Goal: Check status: Check status

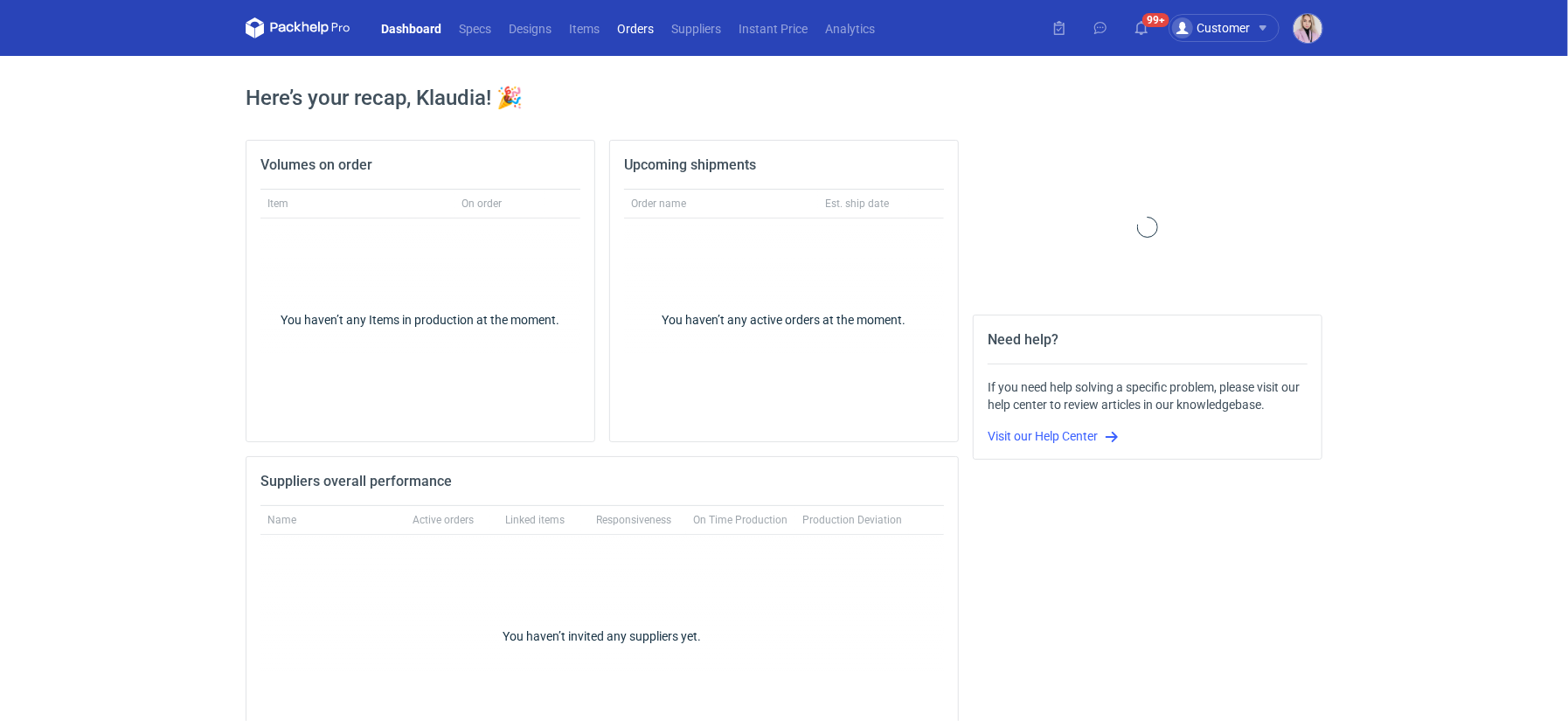
click at [638, 27] on link "Orders" at bounding box center [636, 28] width 54 height 21
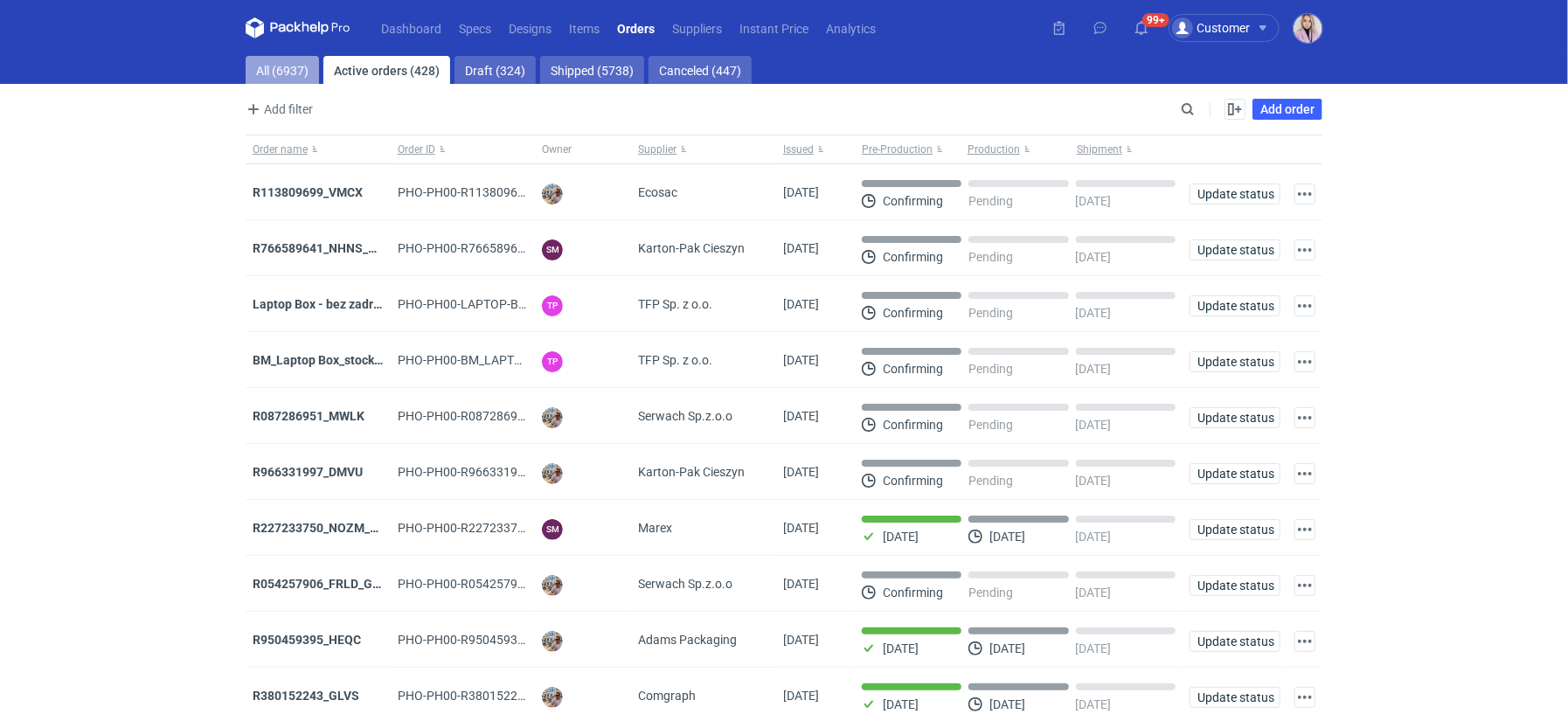
click at [291, 68] on link "All (6937)" at bounding box center [282, 70] width 73 height 28
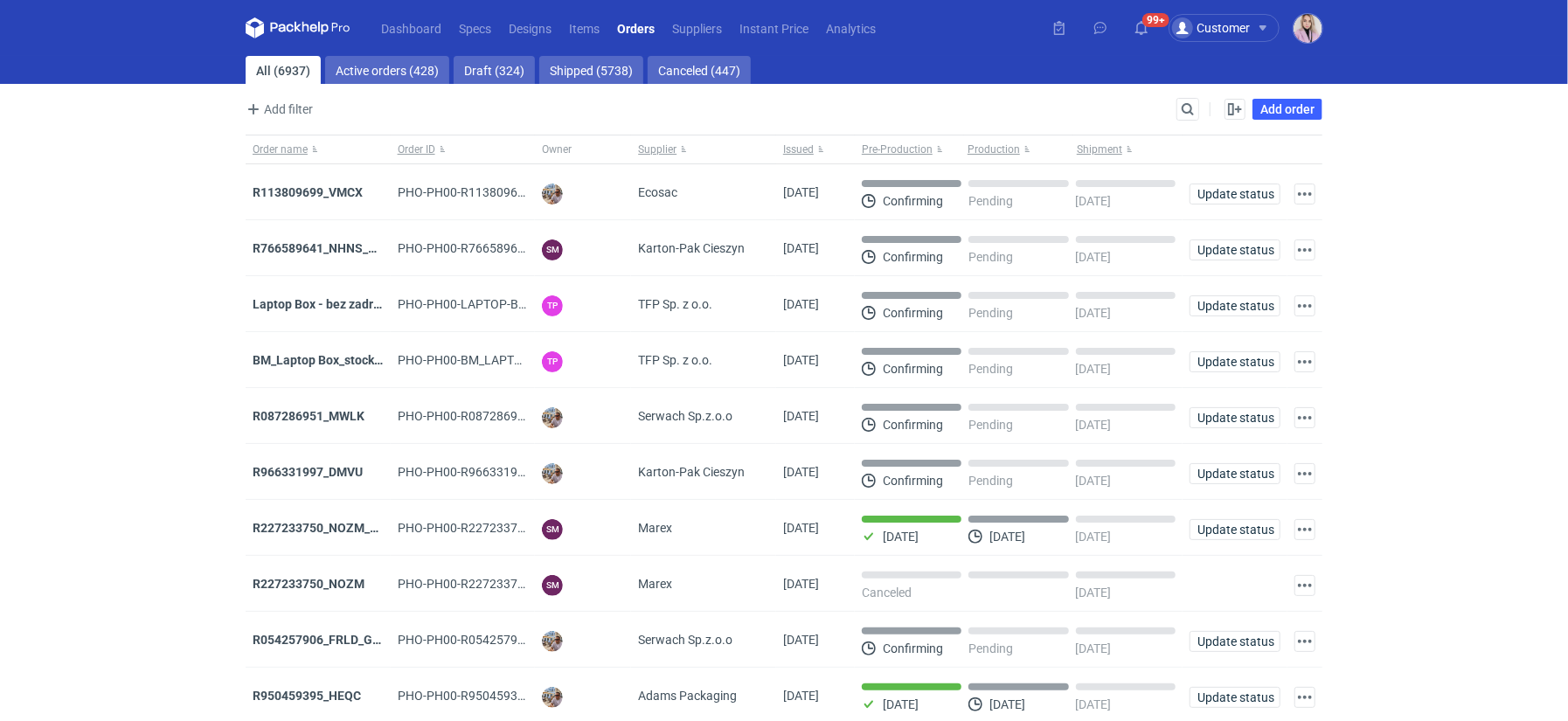
click at [1201, 107] on div "Add filter Owner first name Owner last name Issued Supplier Search Enable all D…" at bounding box center [784, 116] width 1077 height 36
click at [1188, 109] on input "Search" at bounding box center [1112, 110] width 173 height 21
click at [1187, 109] on input "Search" at bounding box center [1112, 110] width 173 height 21
paste input "GFMD"
type input "GFMD"
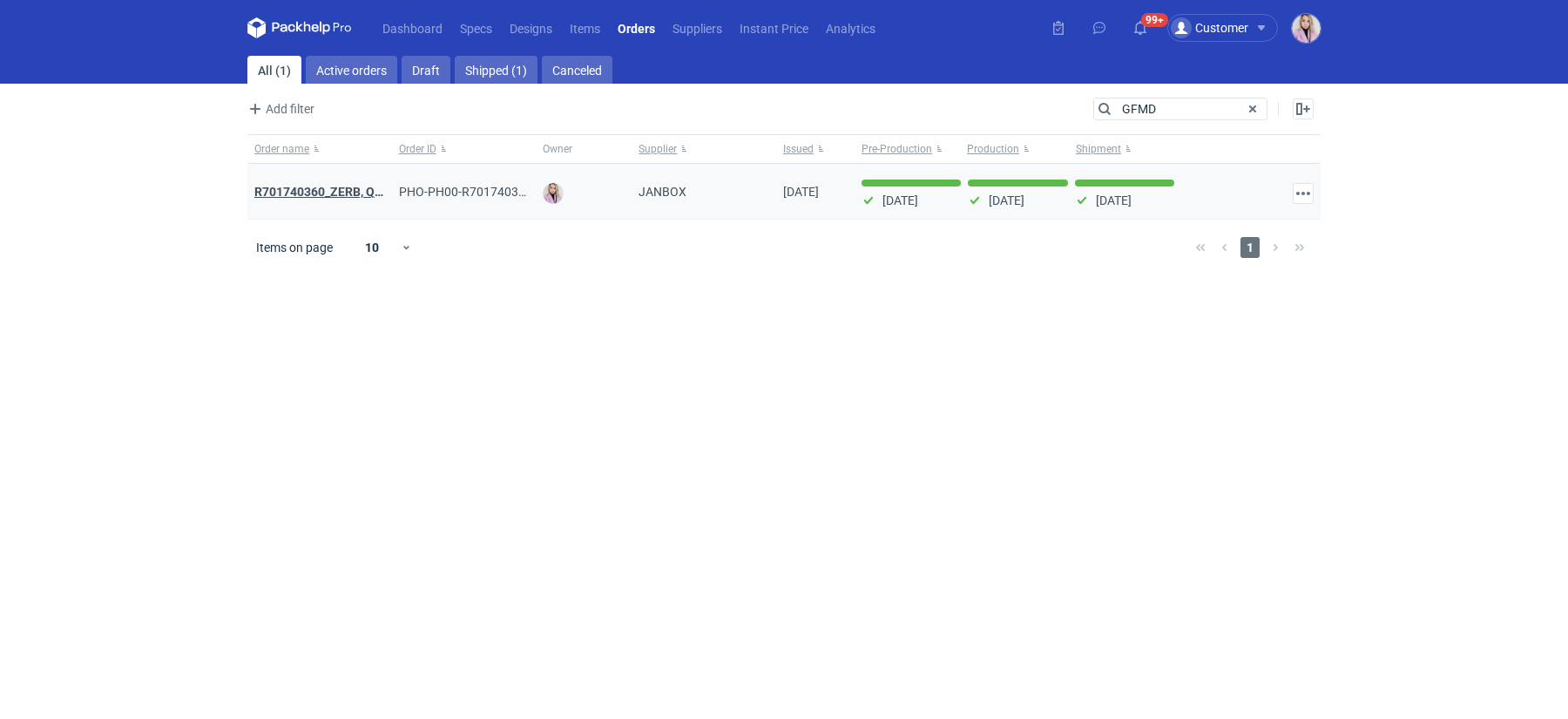
click at [327, 186] on strong "R701740360_ZERB, QWMC, PNVS, GFMD" at bounding box center [365, 191] width 223 height 19
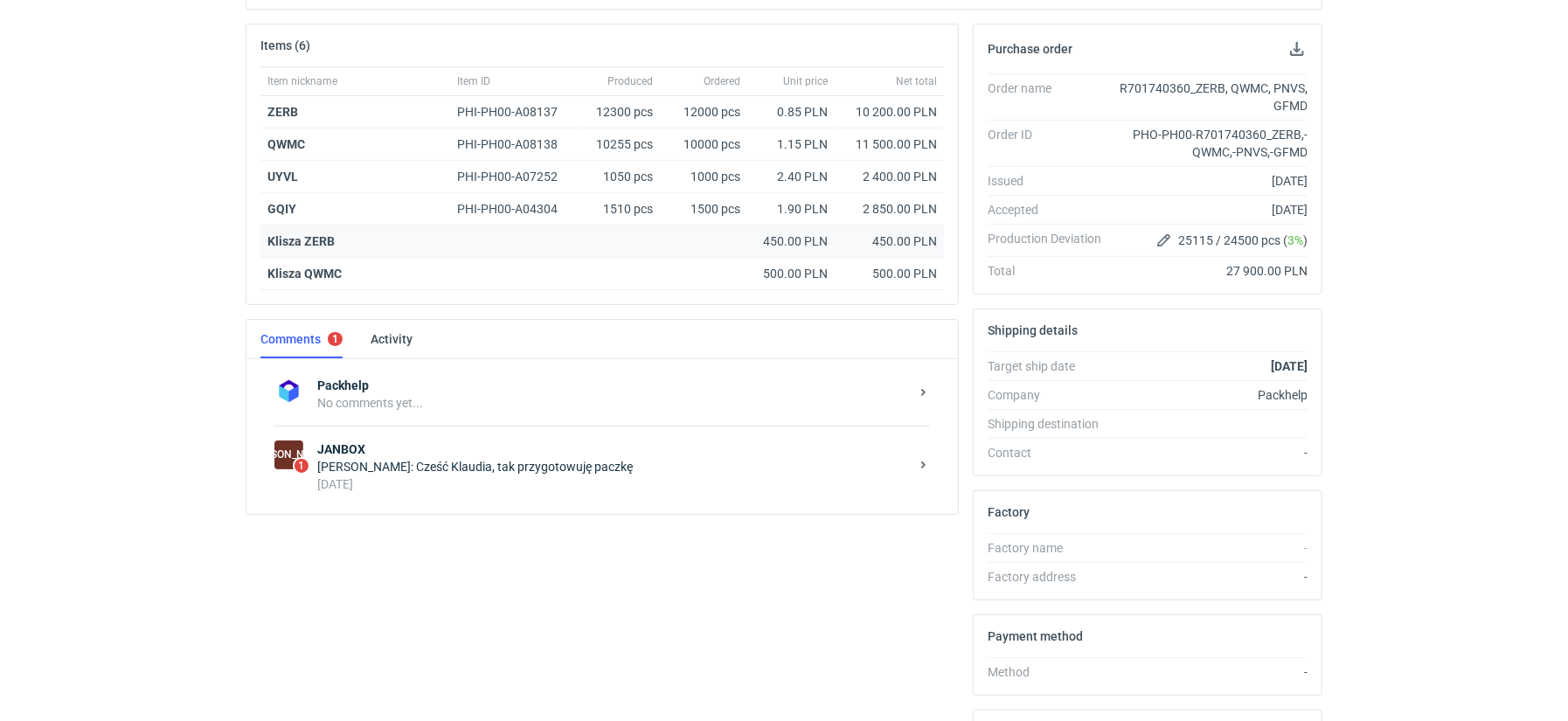
scroll to position [431, 0]
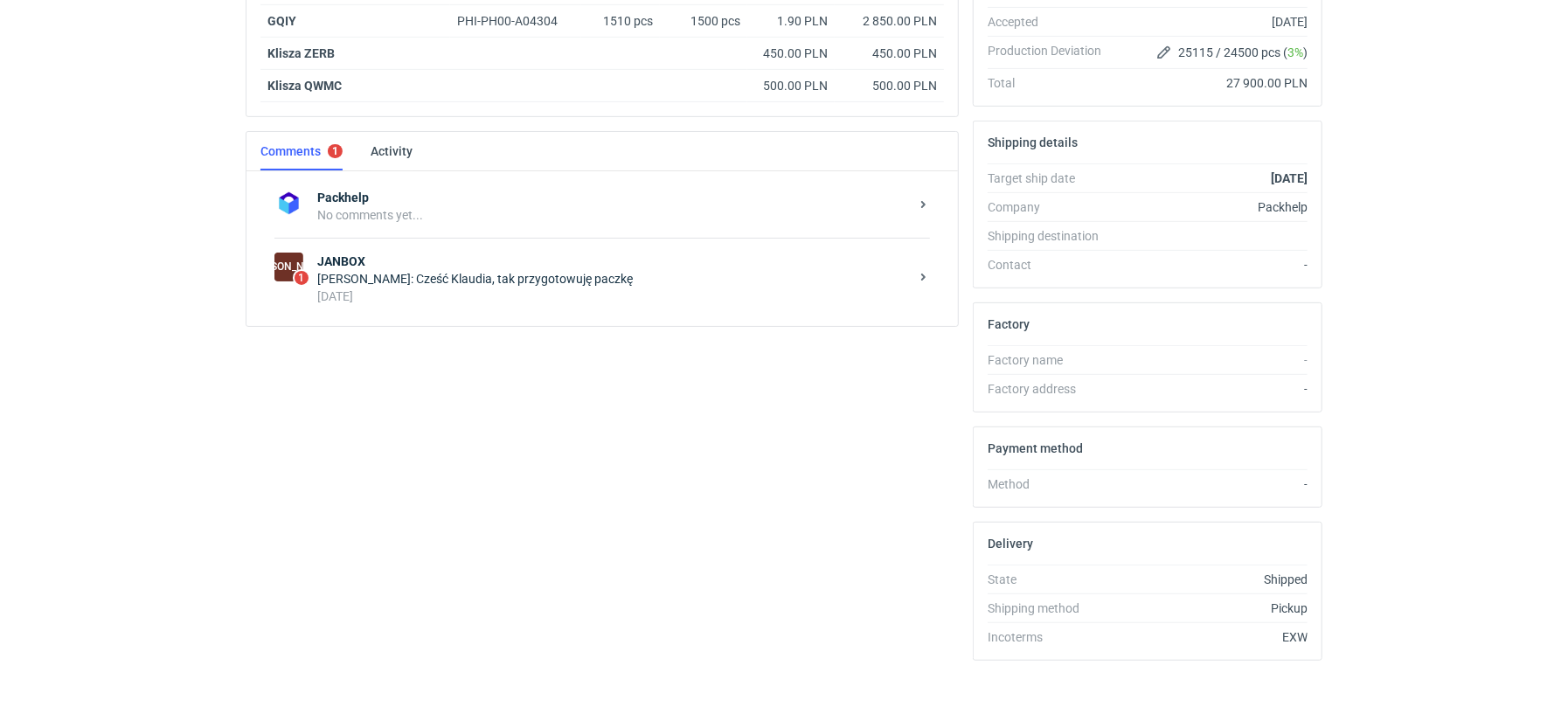
click at [505, 287] on div "[DATE]" at bounding box center [614, 296] width 592 height 17
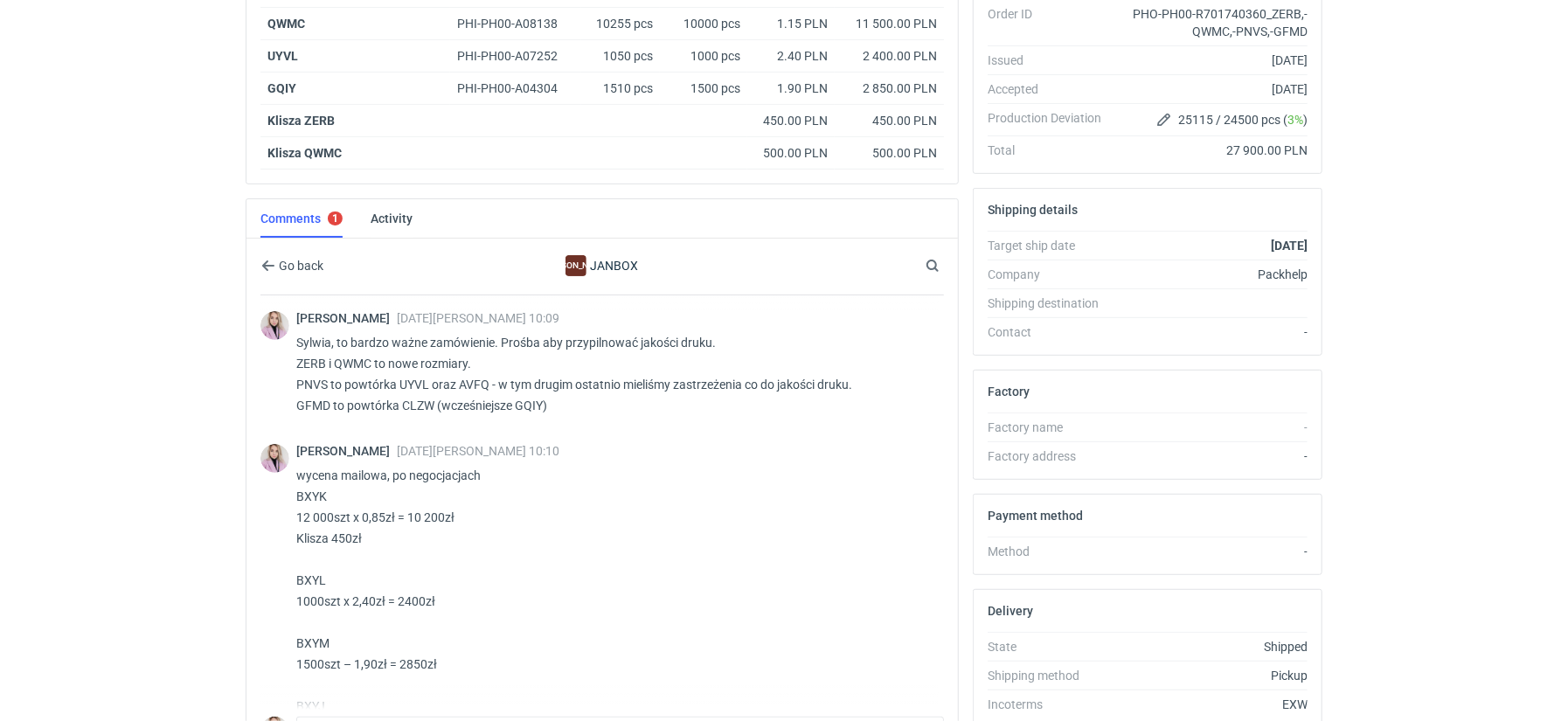
scroll to position [359, 0]
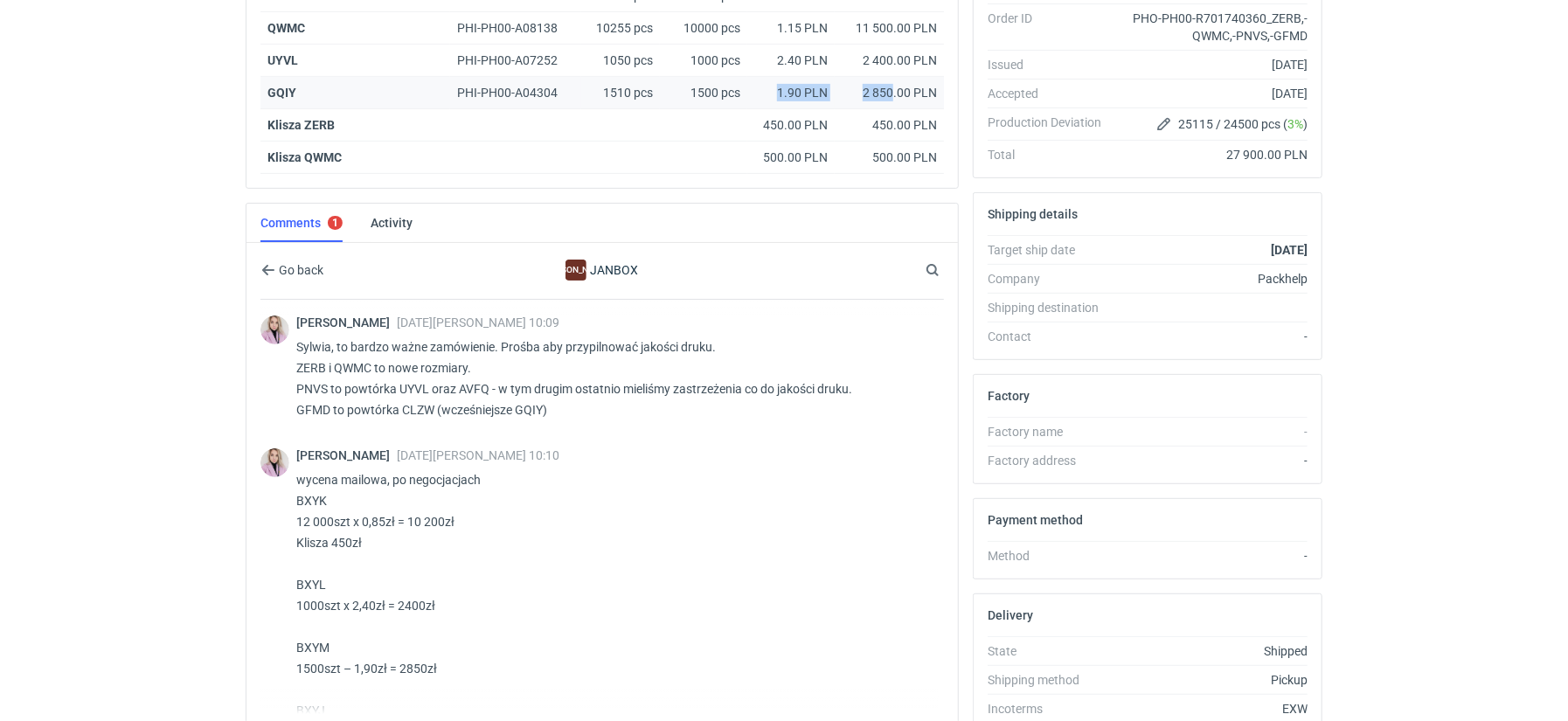
drag, startPoint x: 762, startPoint y: 89, endPoint x: 904, endPoint y: 85, distance: 142.1
click at [901, 89] on div "GQIY PHI-PH00-A04304 1510 pcs 1500 pcs 1.90 PLN 2 850.00 PLN" at bounding box center [602, 93] width 683 height 32
